Goal: Transaction & Acquisition: Purchase product/service

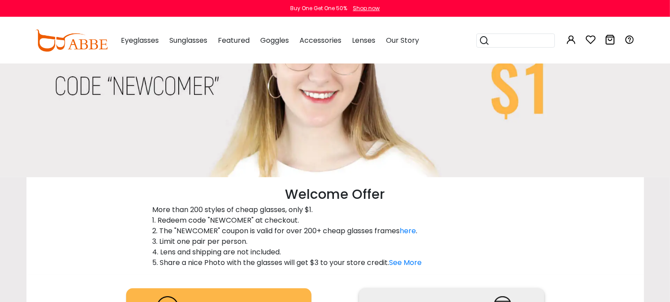
scroll to position [233, 0]
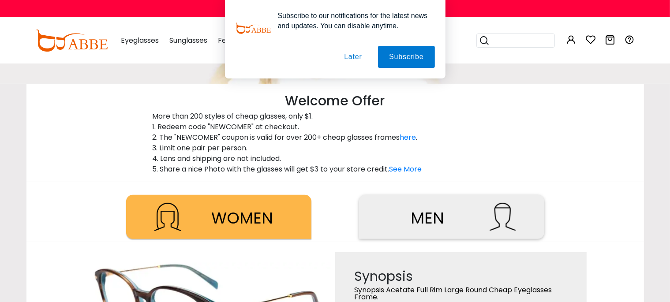
click at [232, 129] on p "More than 200 styles of cheap glasses, only $1. 1. Redeem code "NEWCOMER" at ch…" at bounding box center [335, 142] width 365 height 63
copy p "NEWCOMER"
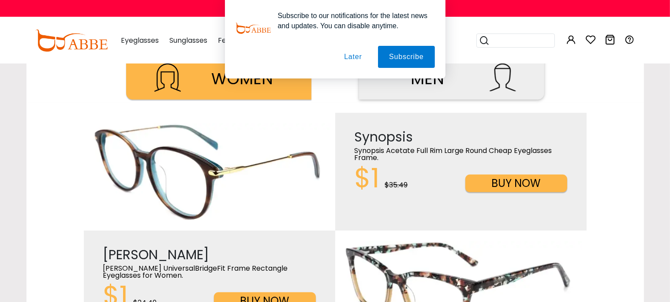
scroll to position [559, 0]
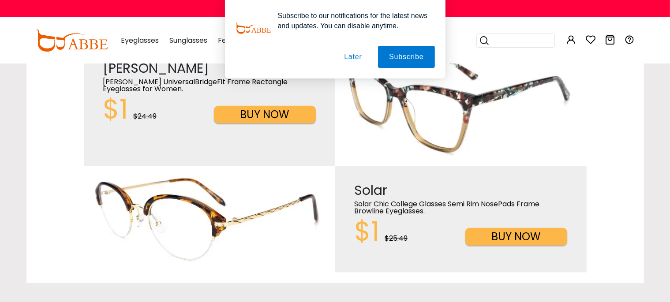
click at [355, 60] on button "Later" at bounding box center [353, 57] width 40 height 22
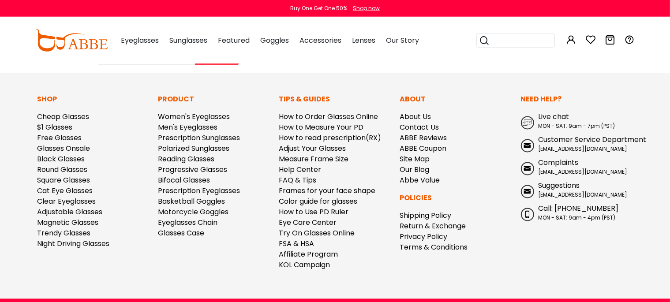
scroll to position [1657, 0]
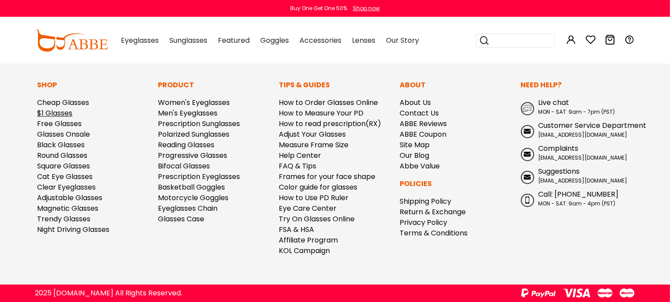
click at [61, 114] on link "$1 Glasses" at bounding box center [54, 113] width 35 height 10
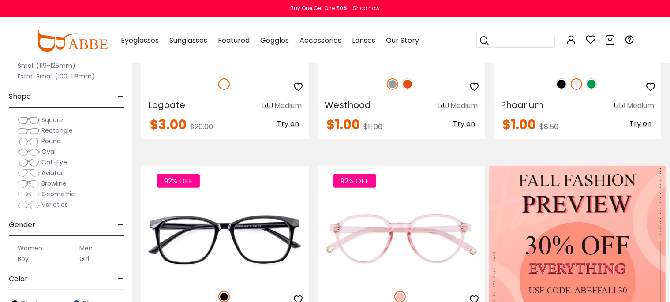
scroll to position [466, 0]
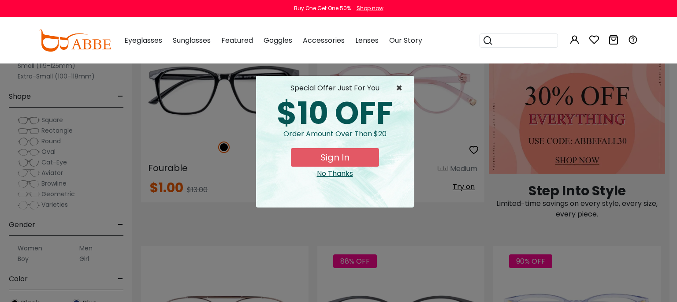
click at [399, 87] on span "×" at bounding box center [401, 88] width 11 height 11
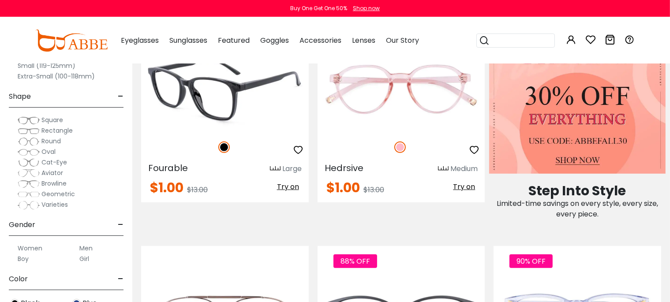
click at [243, 93] on img at bounding box center [225, 90] width 168 height 84
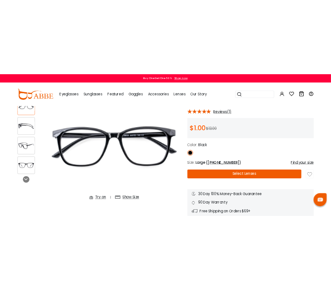
scroll to position [139, 0]
